Goal: Task Accomplishment & Management: Use online tool/utility

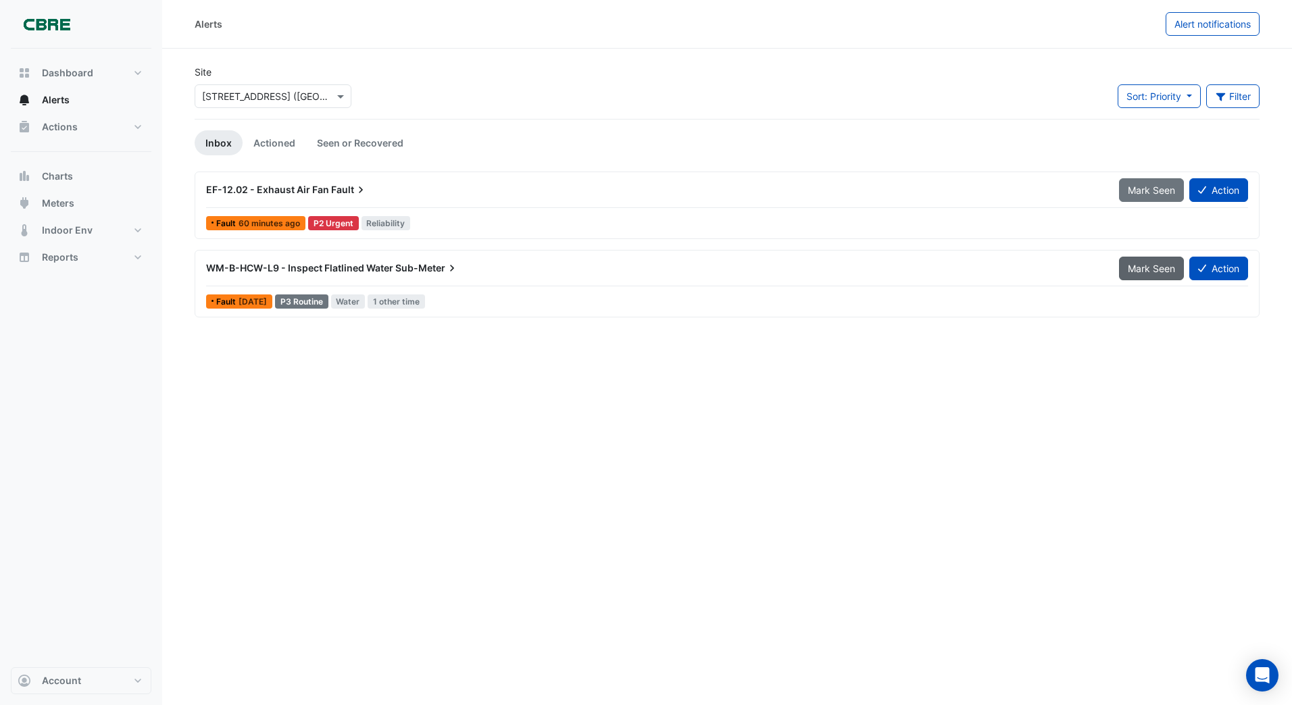
click at [1143, 266] on span "Mark Seen" at bounding box center [1151, 268] width 47 height 11
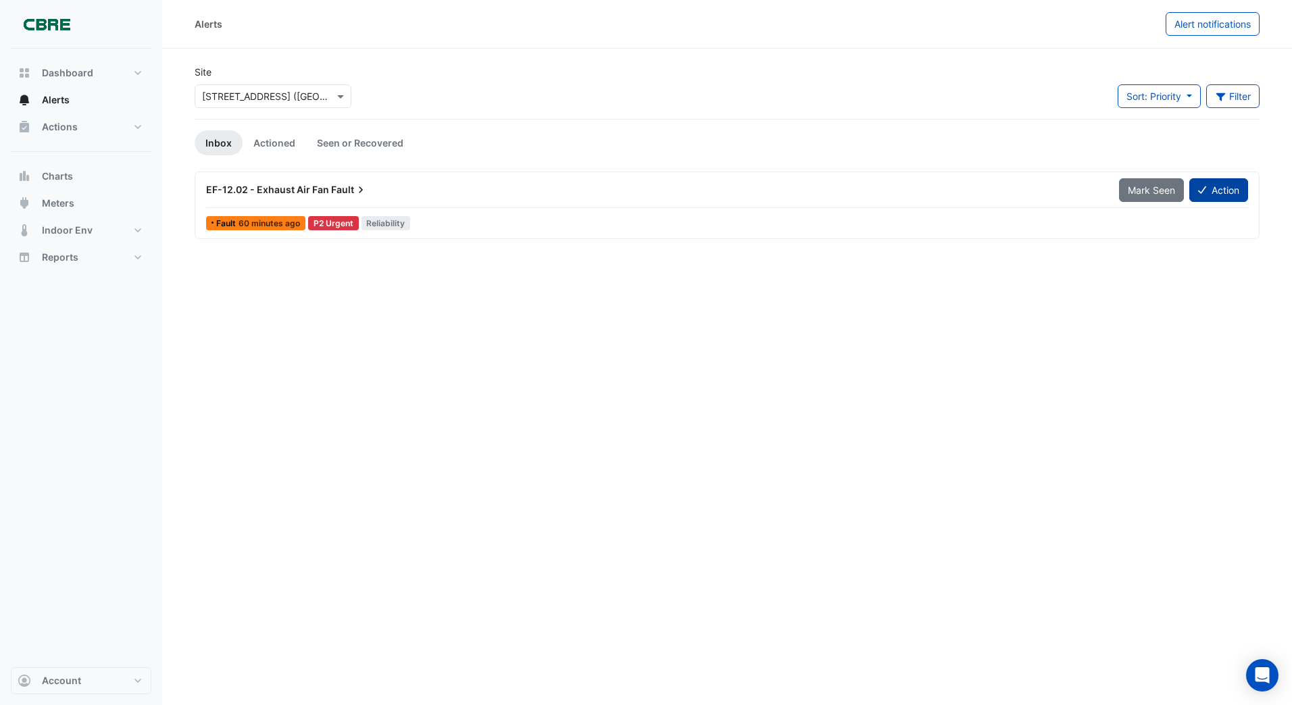
click at [1226, 192] on button "Action" at bounding box center [1218, 190] width 59 height 24
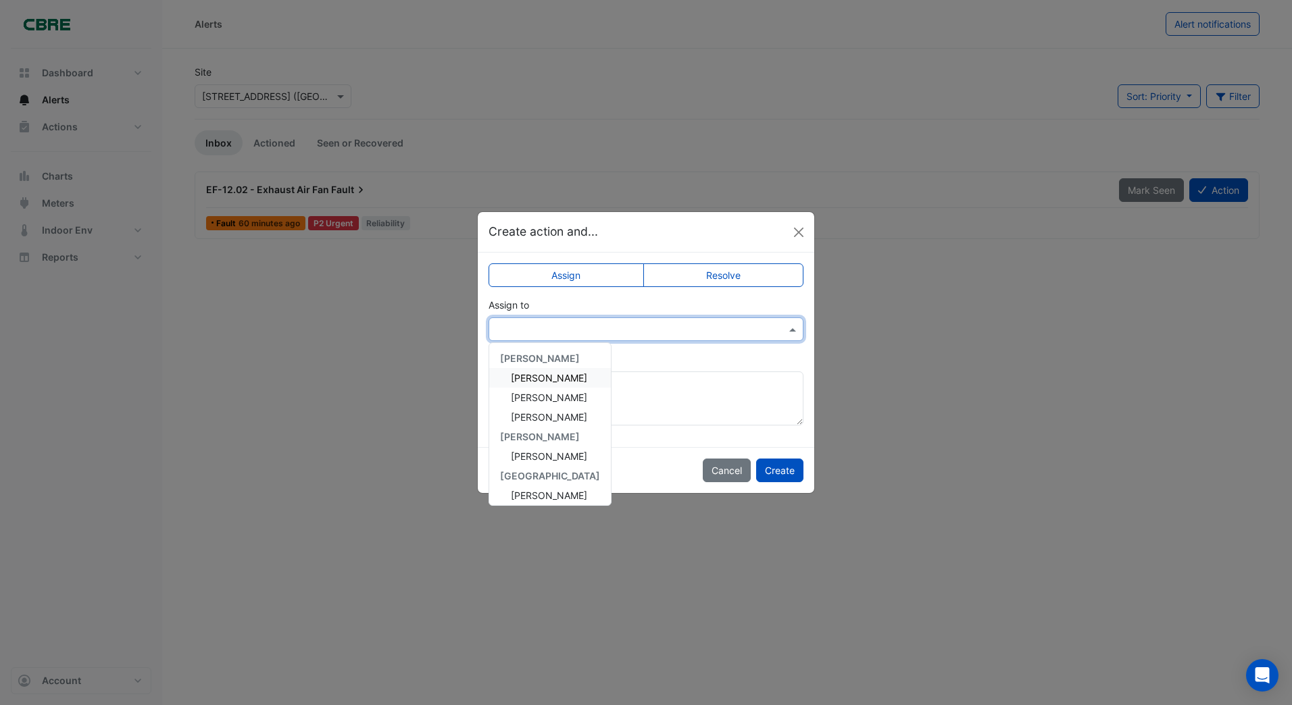
click at [536, 327] on input "text" at bounding box center [632, 330] width 273 height 14
click at [533, 397] on span "[PERSON_NAME]" at bounding box center [549, 397] width 76 height 11
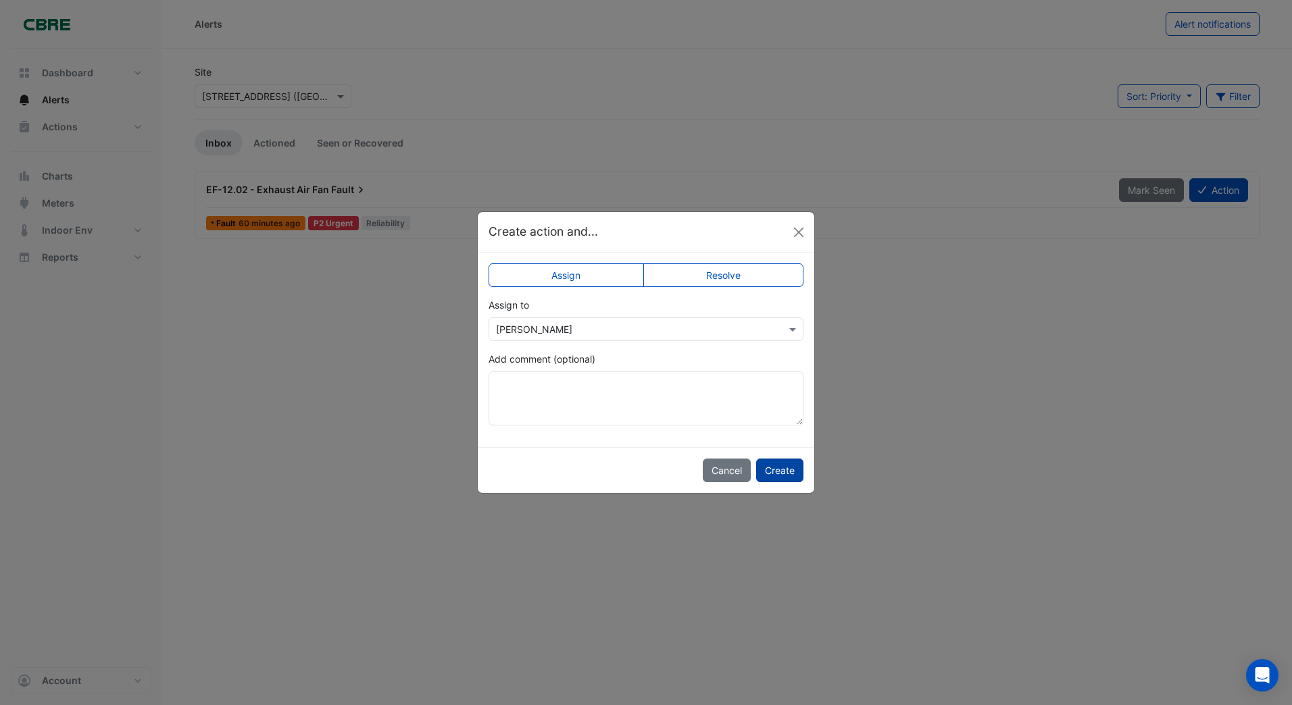
click at [780, 467] on button "Create" at bounding box center [779, 471] width 47 height 24
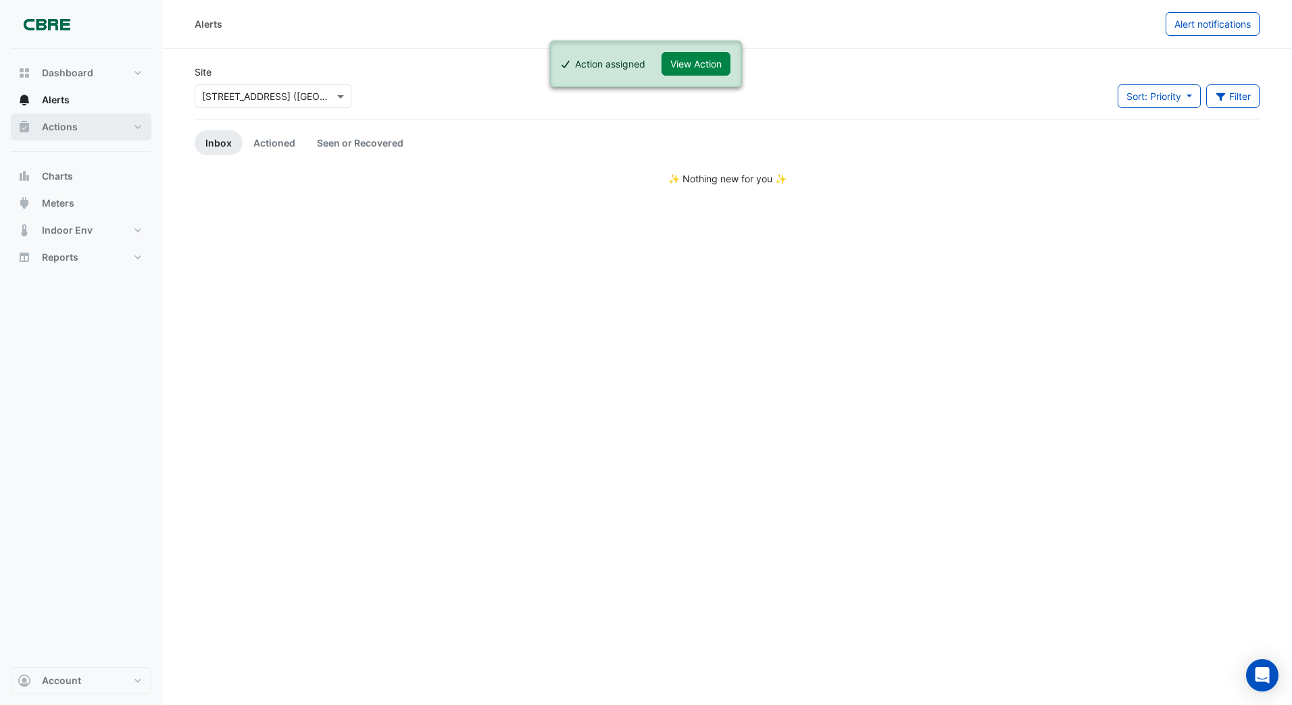
click at [67, 128] on span "Actions" at bounding box center [60, 127] width 36 height 14
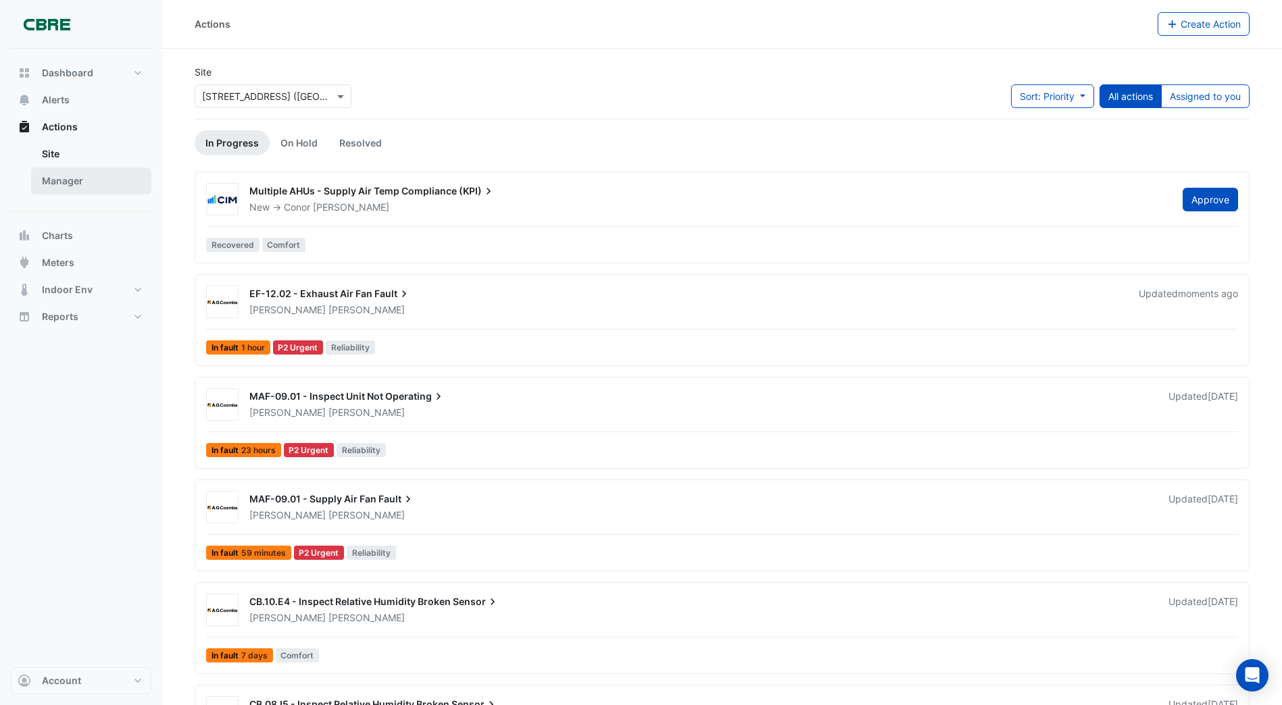
click at [57, 181] on link "Manager" at bounding box center [91, 181] width 120 height 27
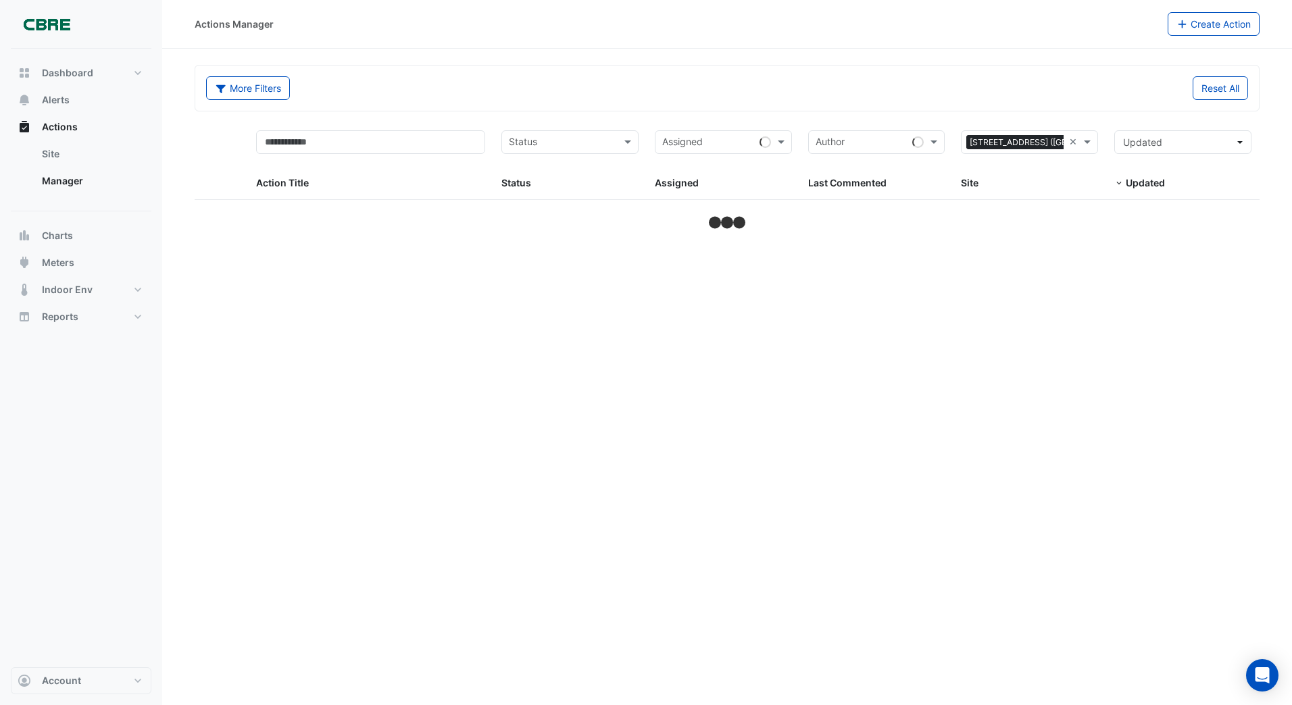
select select "***"
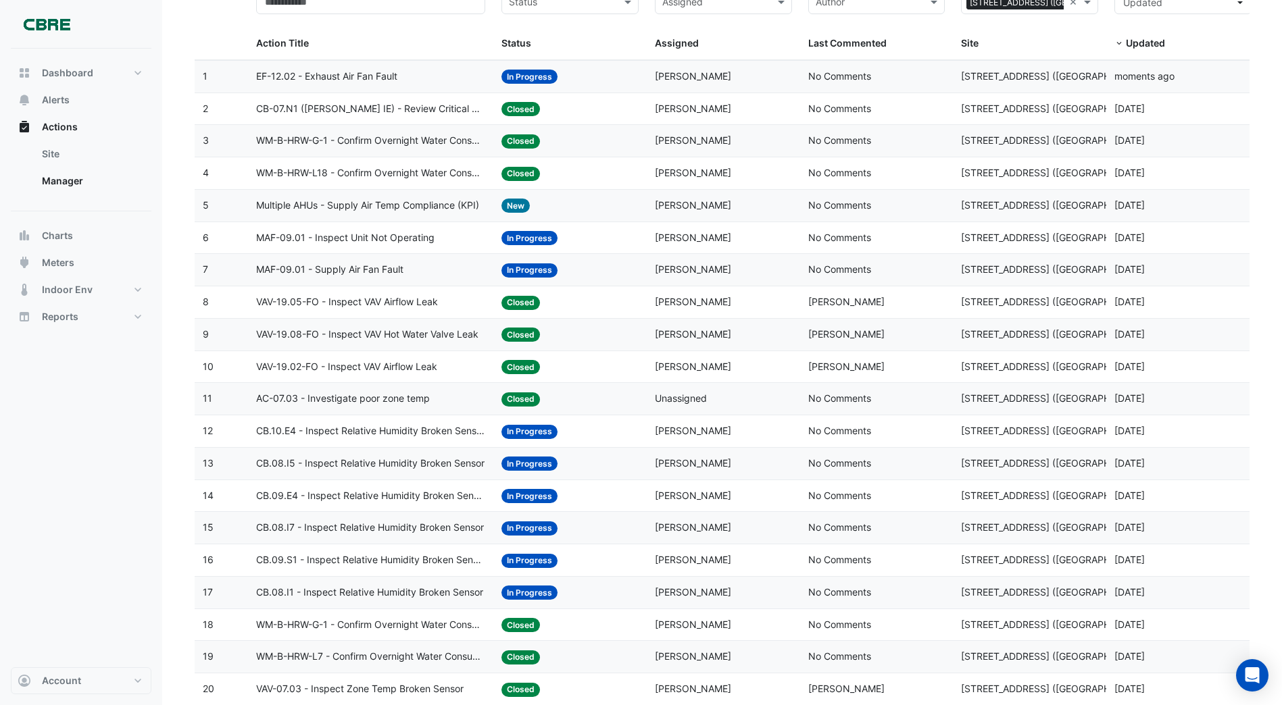
scroll to position [135, 0]
